Goal: Task Accomplishment & Management: Manage account settings

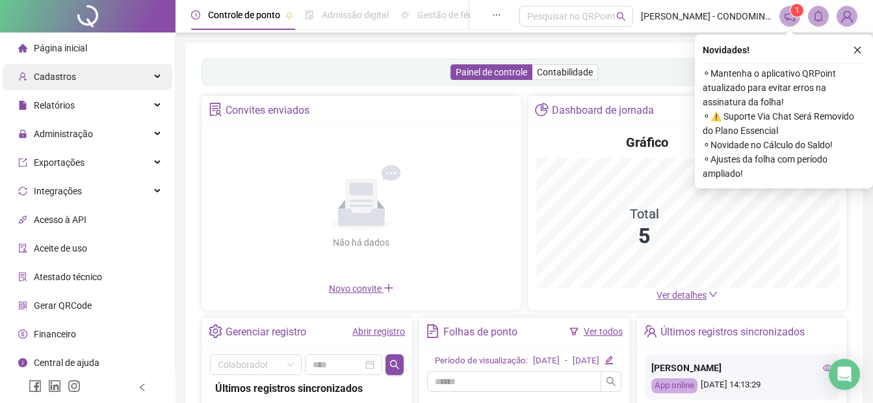
click at [77, 81] on div "Cadastros" at bounding box center [88, 77] width 170 height 26
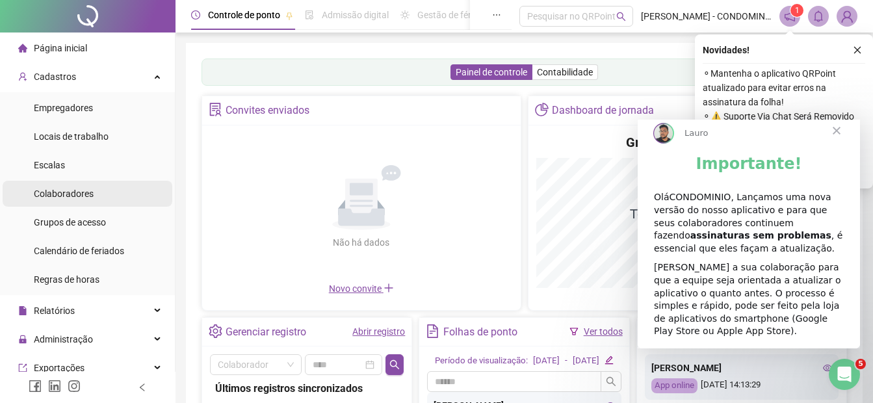
click at [77, 198] on span "Colaboradores" at bounding box center [64, 193] width 60 height 10
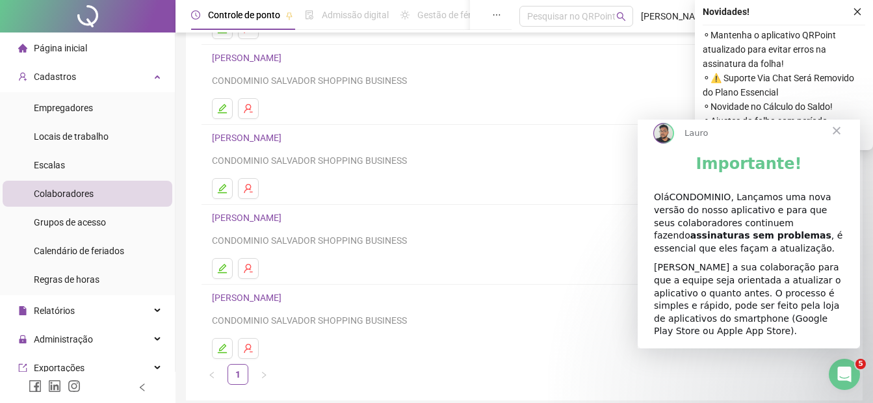
scroll to position [195, 0]
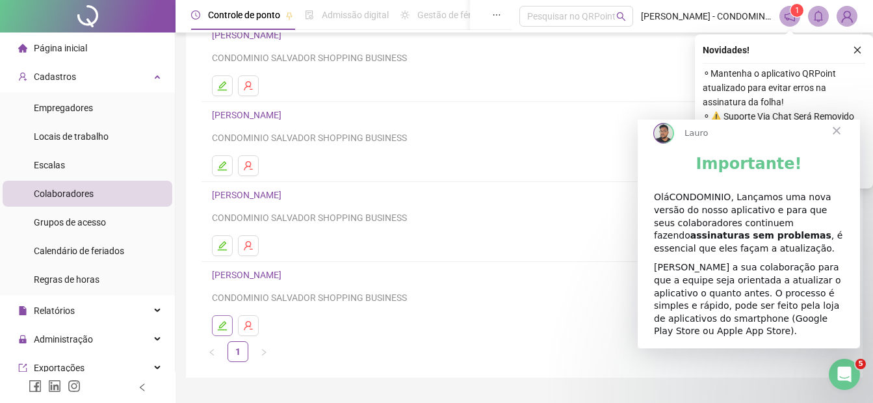
click at [224, 322] on icon "edit" at bounding box center [222, 325] width 9 height 9
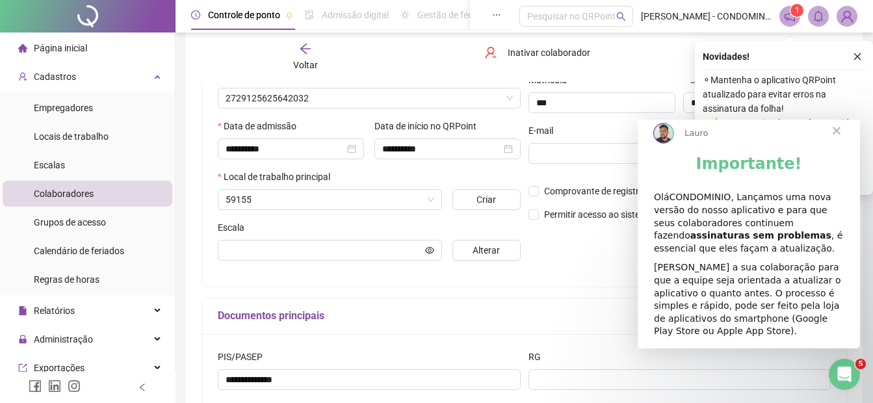
scroll to position [201, 0]
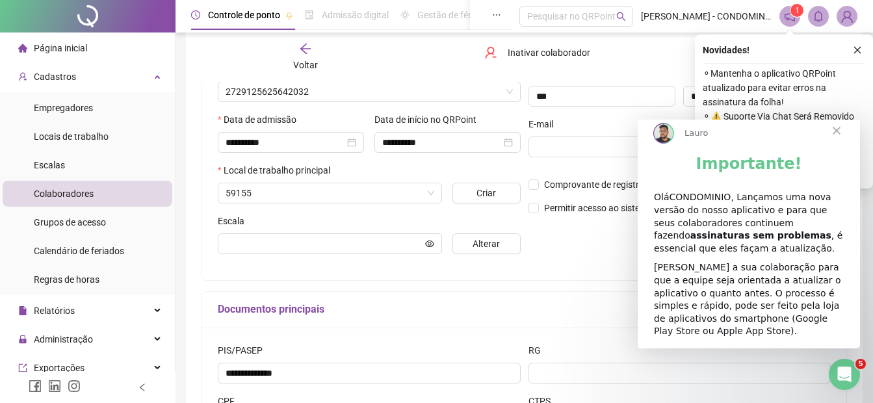
type input "***"
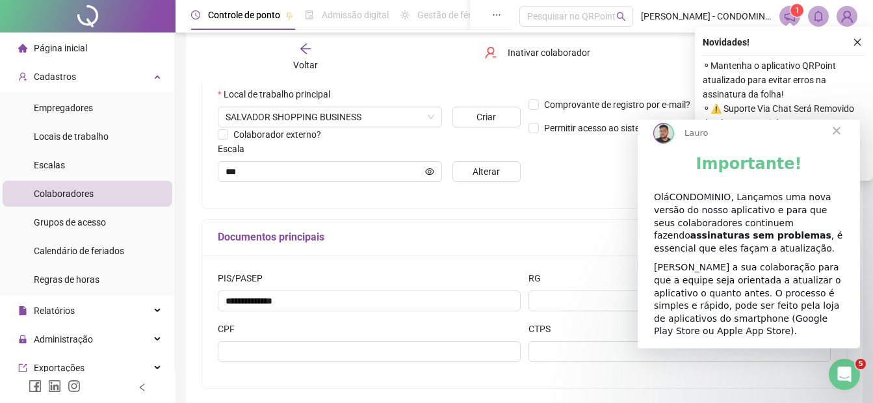
scroll to position [274, 0]
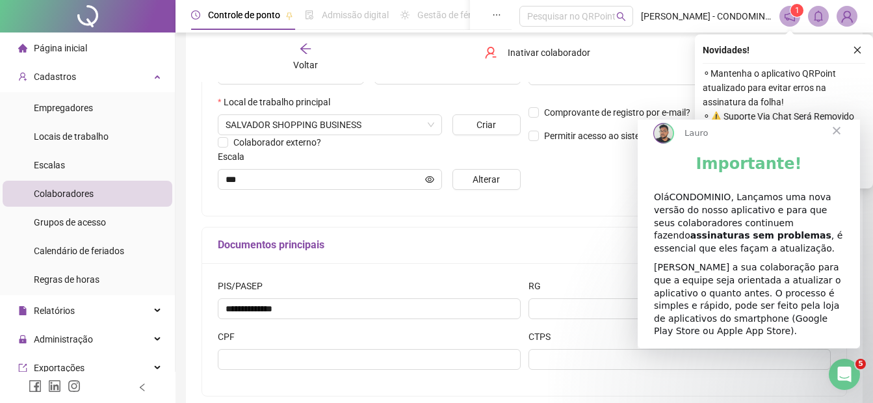
click at [836, 143] on span "Fechar" at bounding box center [836, 130] width 47 height 47
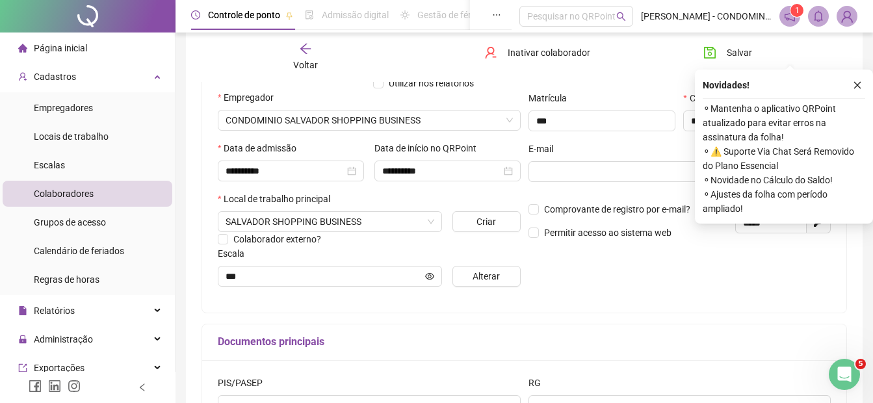
scroll to position [144, 0]
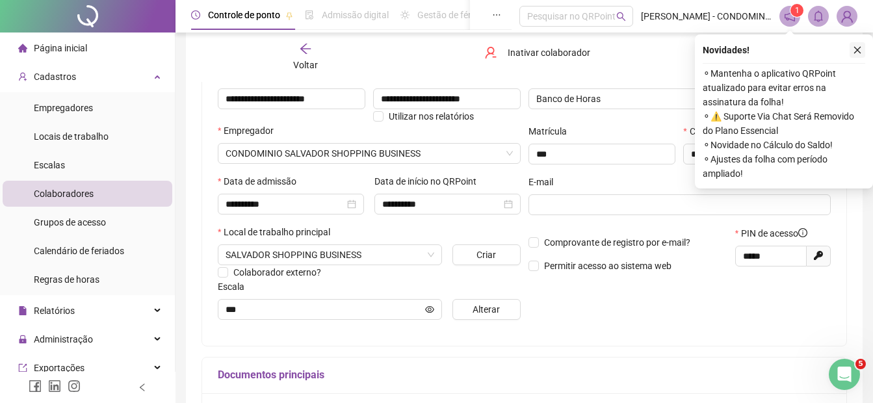
click at [855, 53] on icon "close" at bounding box center [857, 49] width 9 height 9
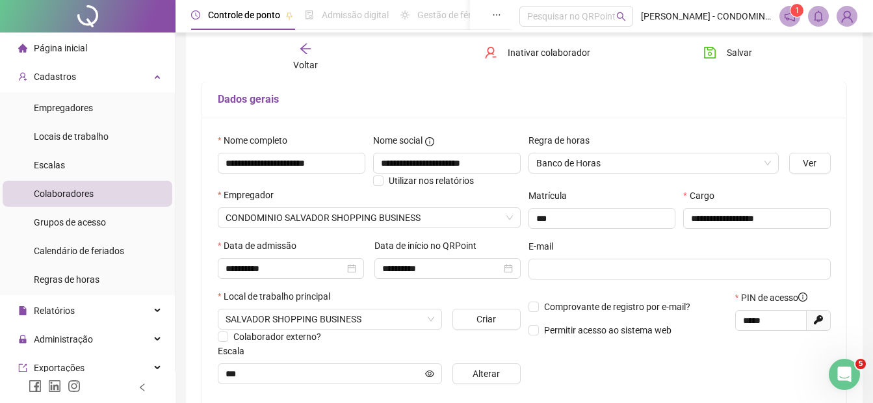
scroll to position [79, 0]
